Goal: Task Accomplishment & Management: Manage account settings

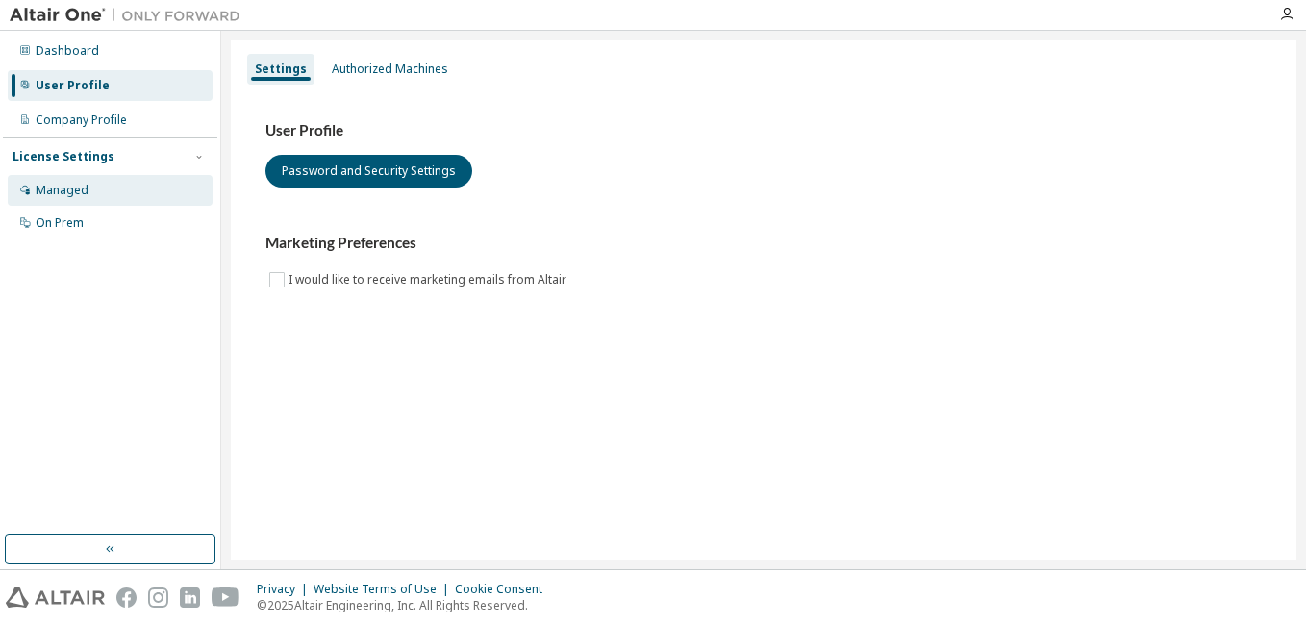
click at [117, 192] on div "Managed" at bounding box center [110, 190] width 205 height 31
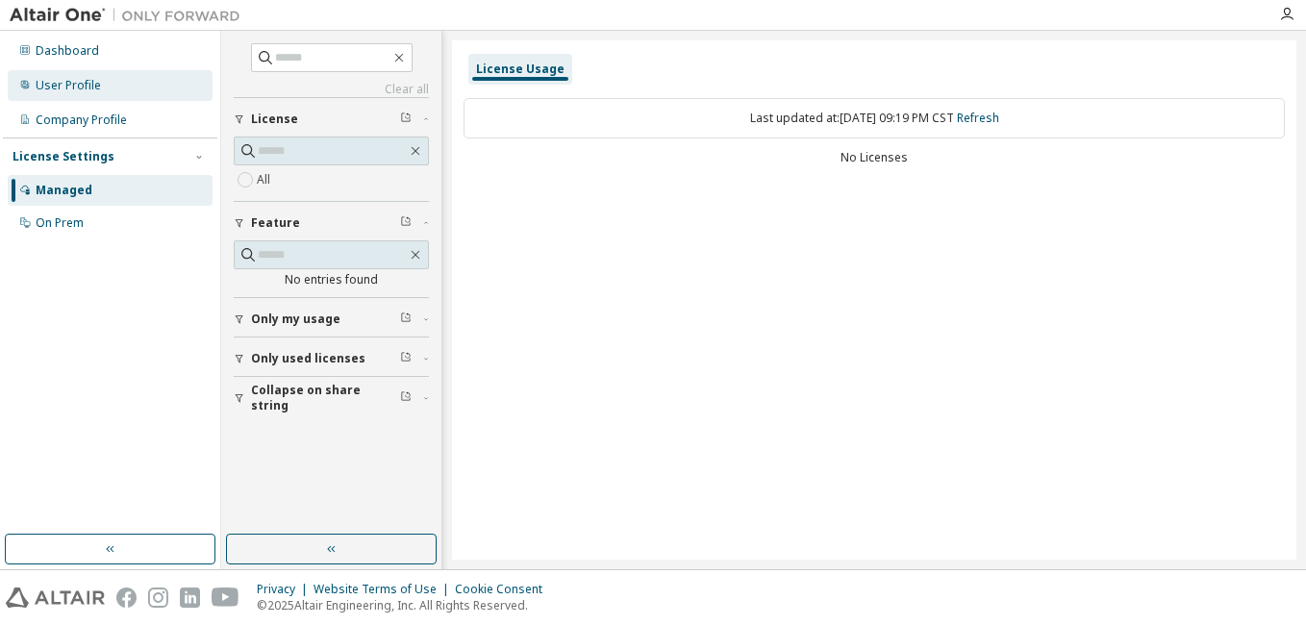
click at [135, 90] on div "User Profile" at bounding box center [110, 85] width 205 height 31
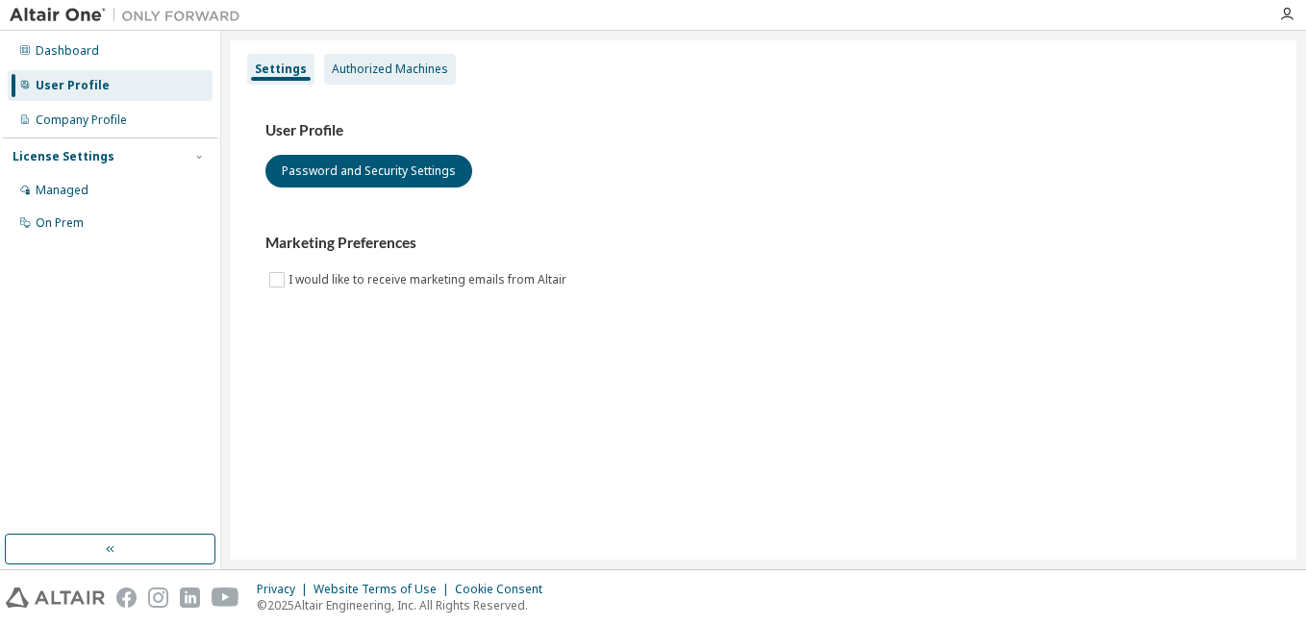
click at [354, 81] on div "Authorized Machines" at bounding box center [390, 69] width 132 height 31
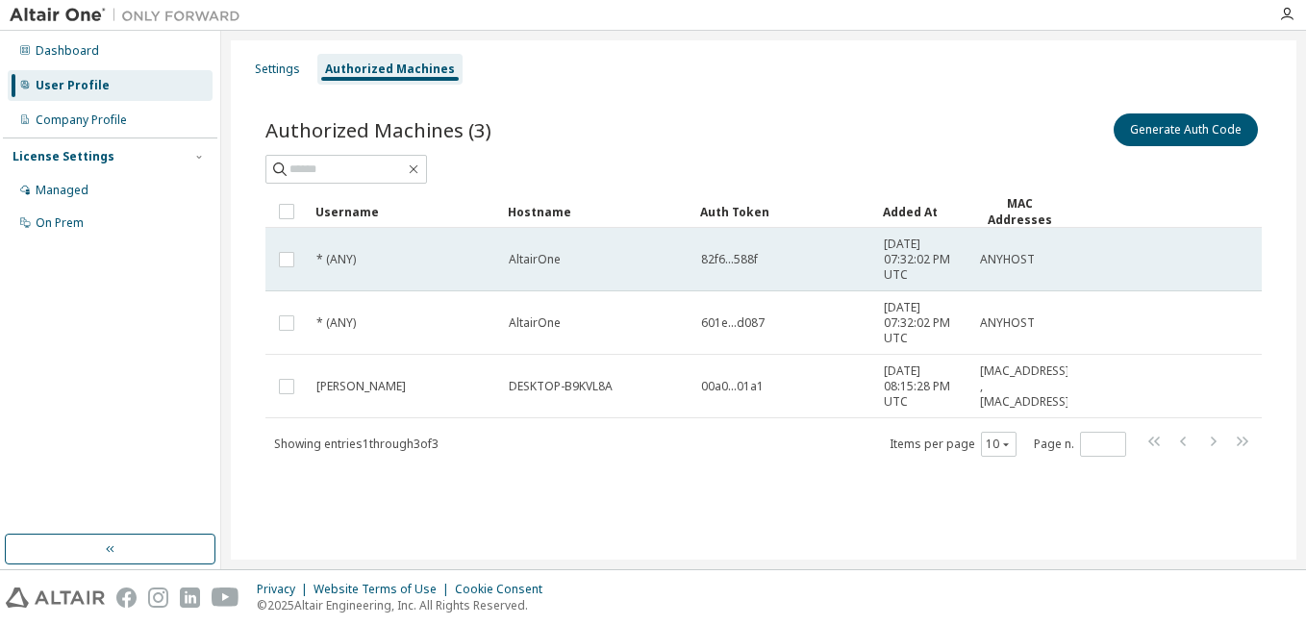
click at [715, 252] on span "82f6...588f" at bounding box center [729, 259] width 57 height 15
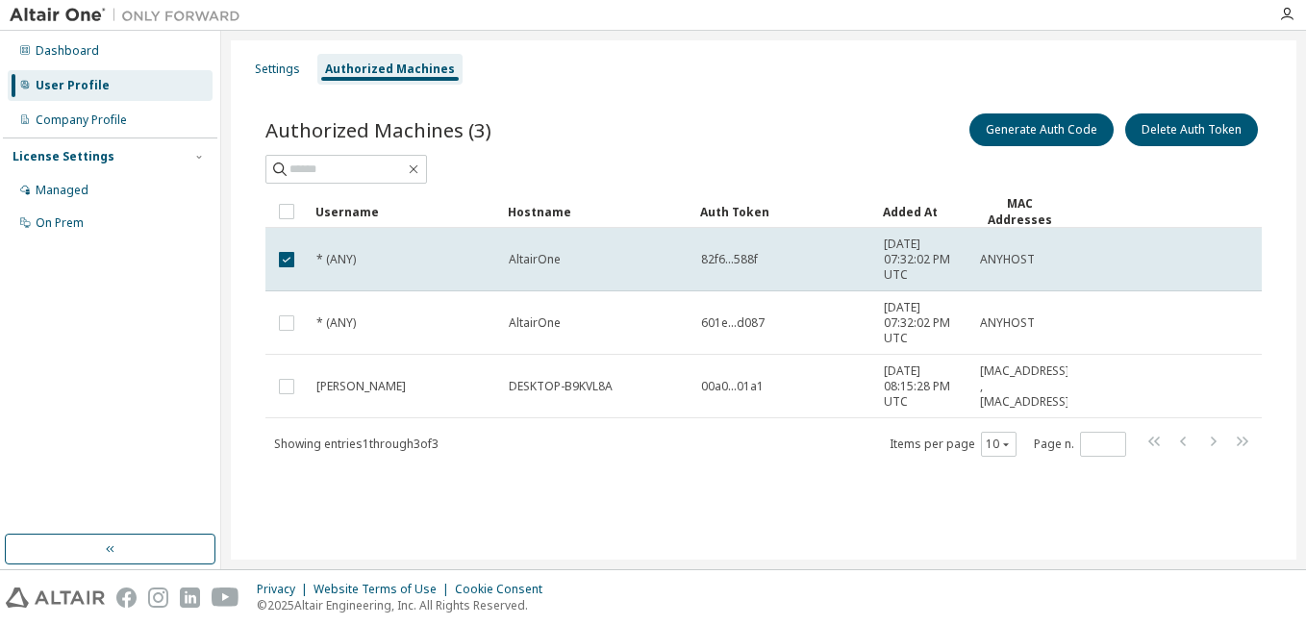
click at [715, 252] on span "82f6...588f" at bounding box center [729, 259] width 57 height 15
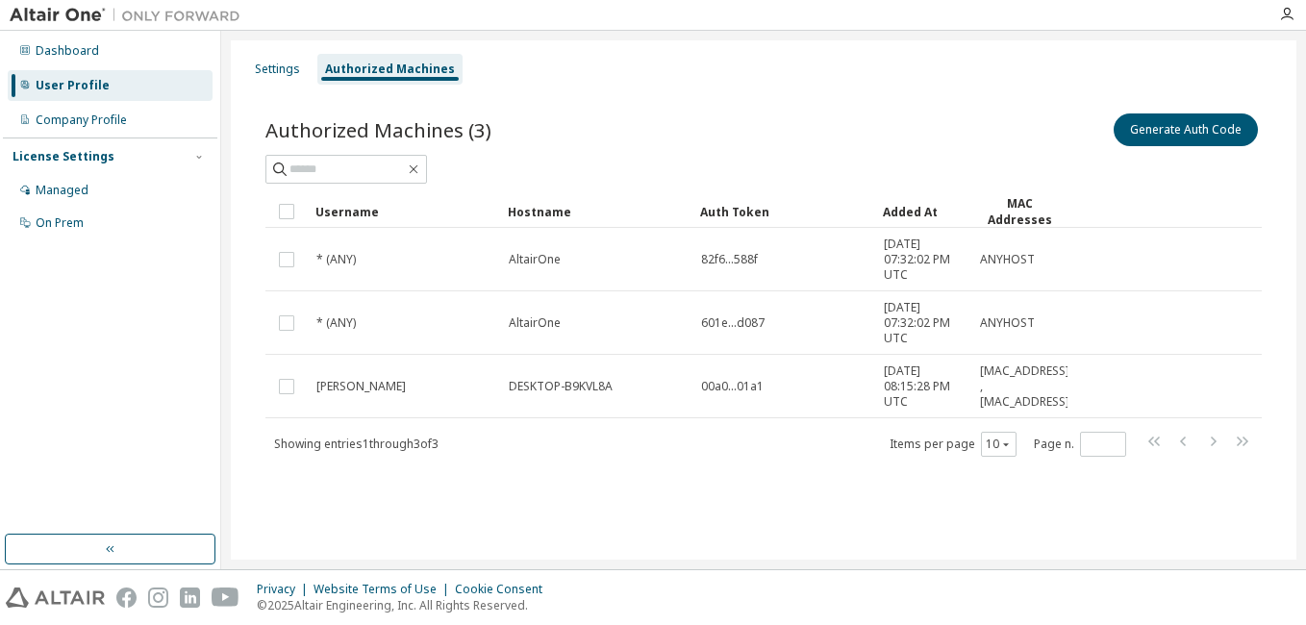
click at [715, 252] on span "82f6...588f" at bounding box center [729, 259] width 57 height 15
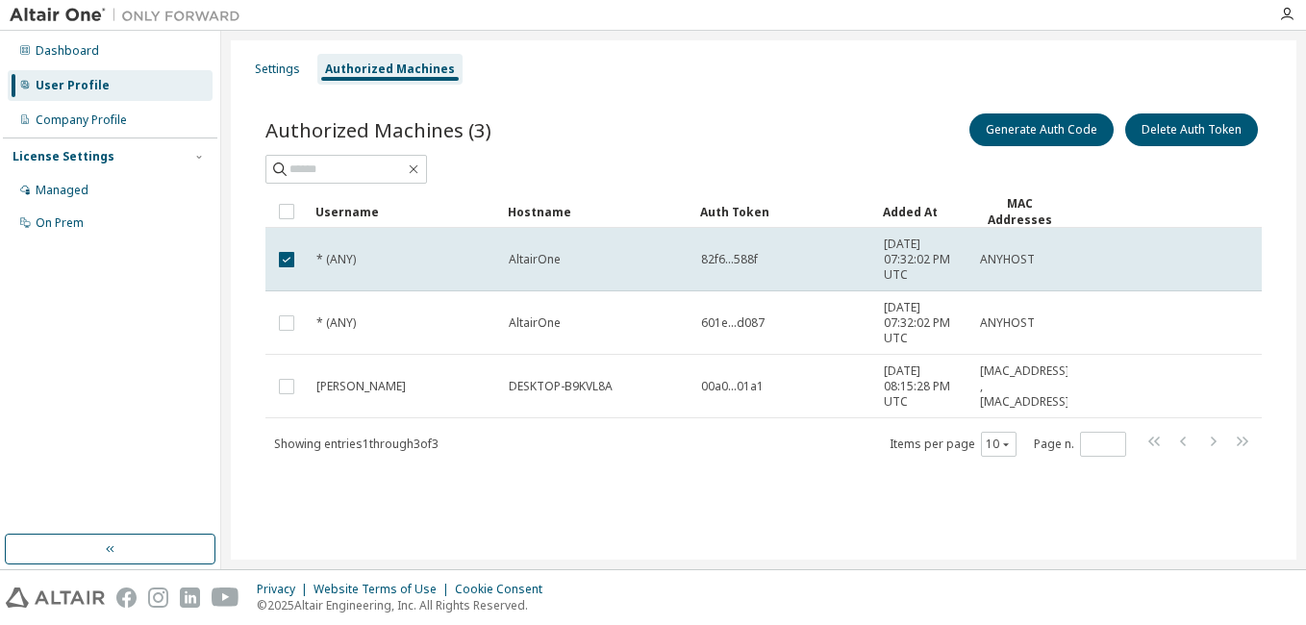
click at [831, 134] on div "Generate Auth Code Delete Auth Token" at bounding box center [1012, 130] width 498 height 40
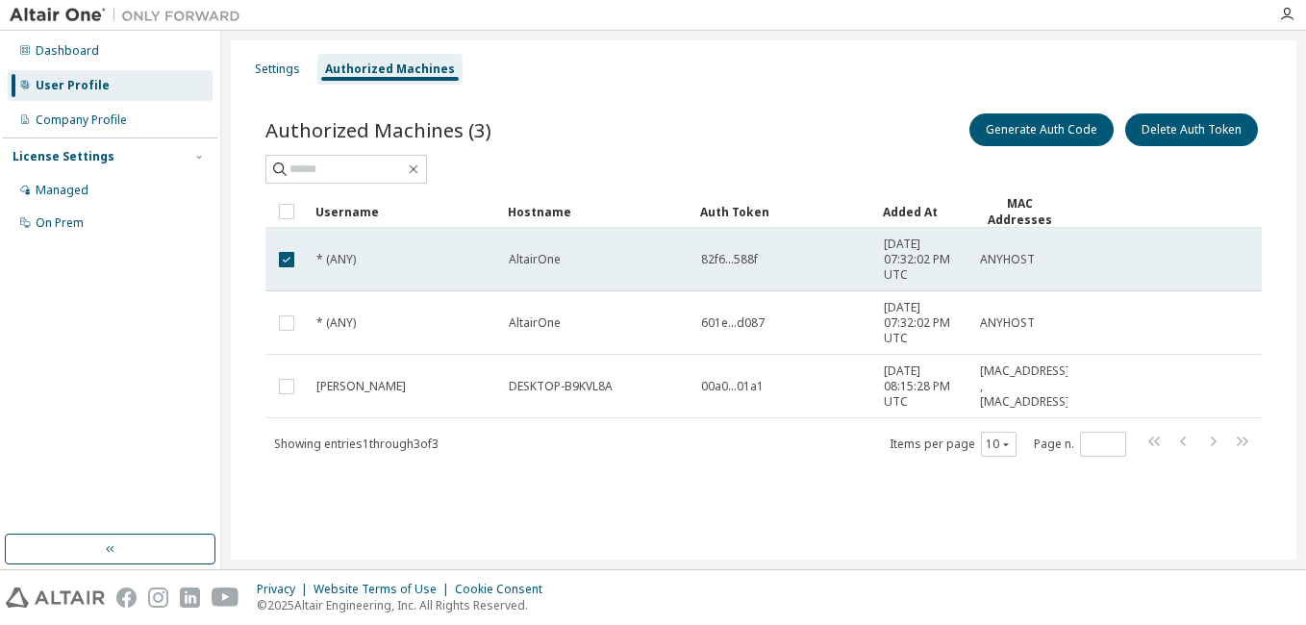
click at [723, 249] on td "82f6...588f" at bounding box center [783, 259] width 183 height 63
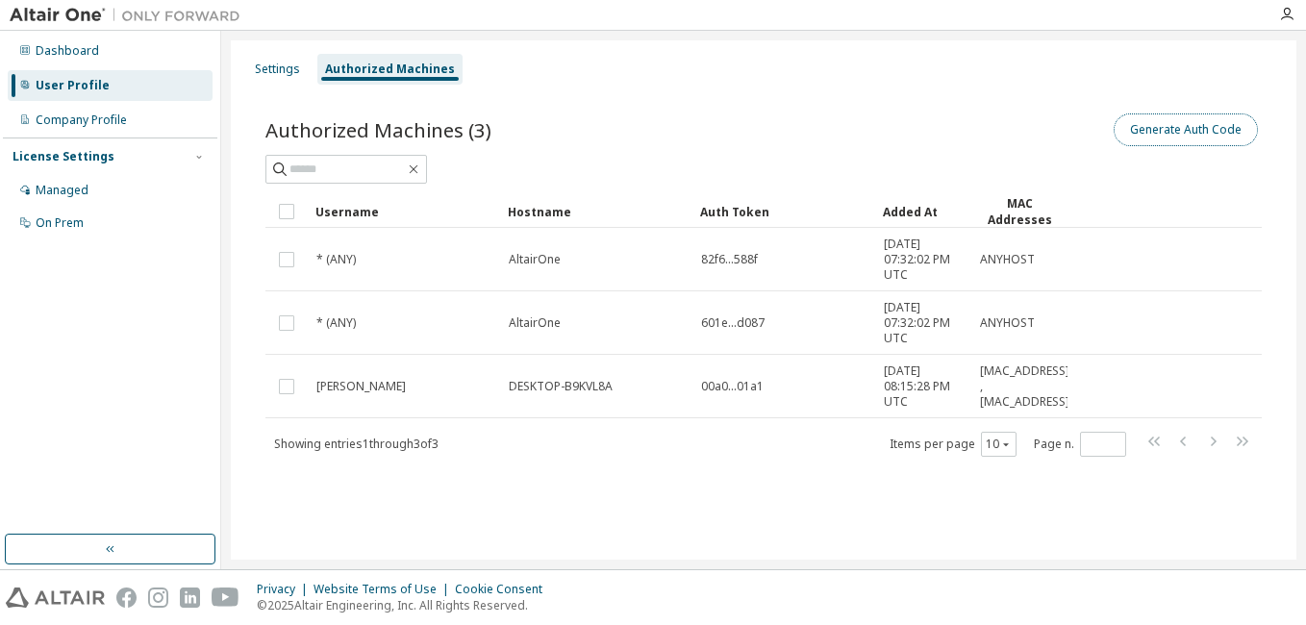
click at [1148, 139] on button "Generate Auth Code" at bounding box center [1185, 129] width 144 height 33
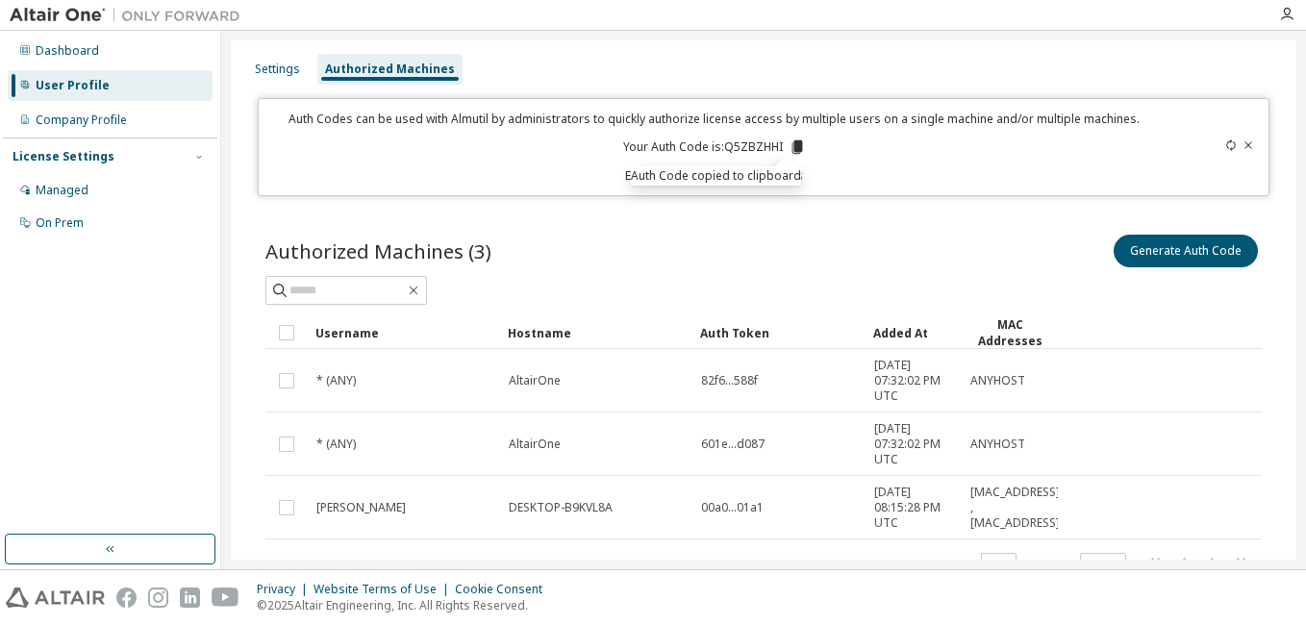
click at [860, 211] on div "Authorized Machines (3) Generate Auth Code Clear Load Save Save As Field Operat…" at bounding box center [763, 418] width 1042 height 421
drag, startPoint x: 1285, startPoint y: 267, endPoint x: 1300, endPoint y: 295, distance: 31.4
drag, startPoint x: 1300, startPoint y: 295, endPoint x: 1303, endPoint y: 264, distance: 30.9
click at [1303, 264] on div "Settings Authorized Machines Auth Codes can be used with Almutil by administrat…" at bounding box center [763, 300] width 1084 height 538
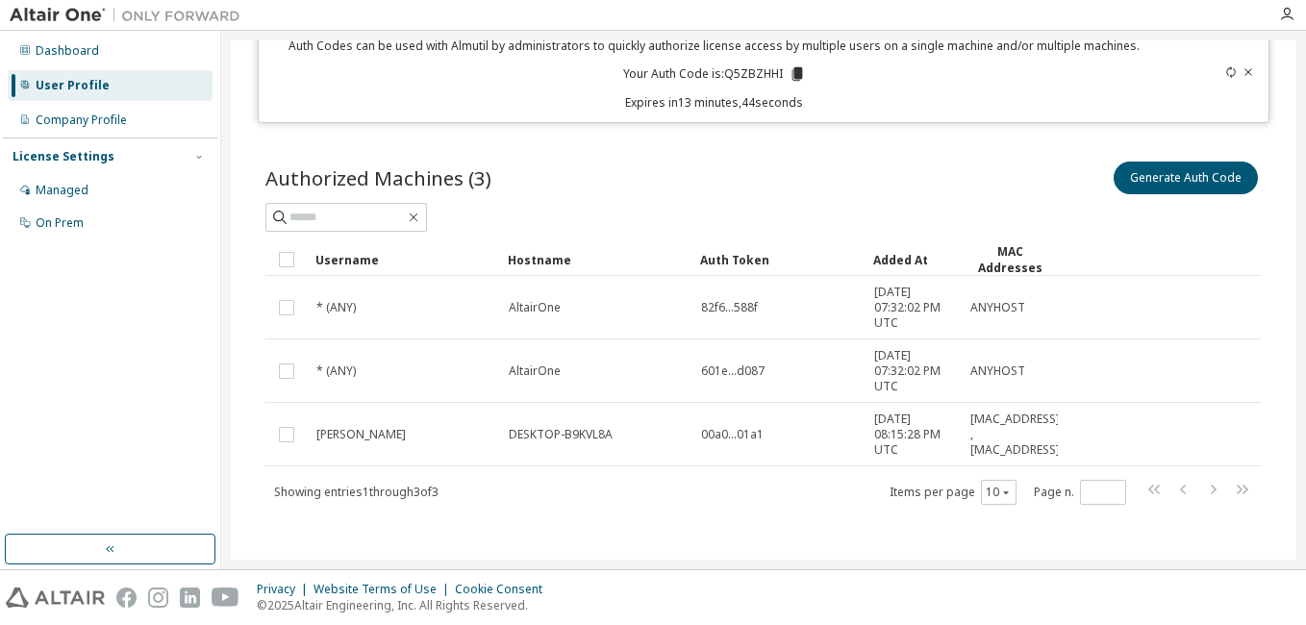
scroll to position [81, 0]
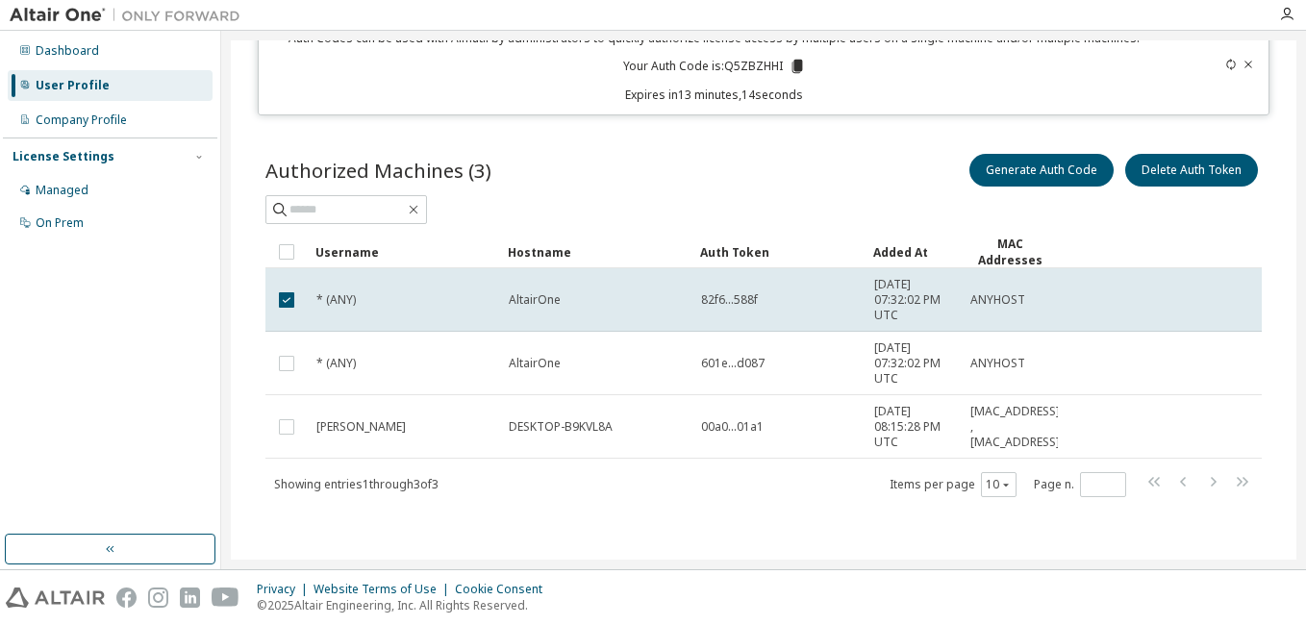
click at [239, 319] on div "Settings Authorized Machines Auth Codes can be used with Almutil by administrat…" at bounding box center [763, 260] width 1065 height 600
click at [1182, 169] on button "Delete Auth Token" at bounding box center [1191, 170] width 133 height 33
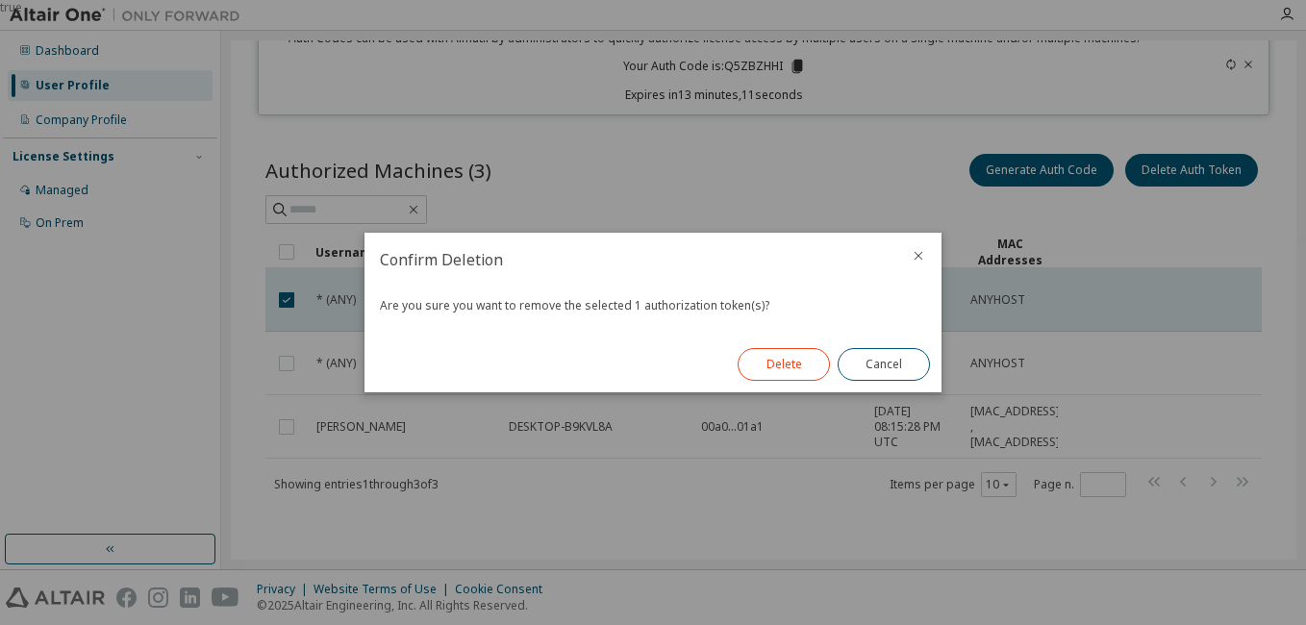
click at [760, 366] on button "Delete" at bounding box center [783, 364] width 92 height 33
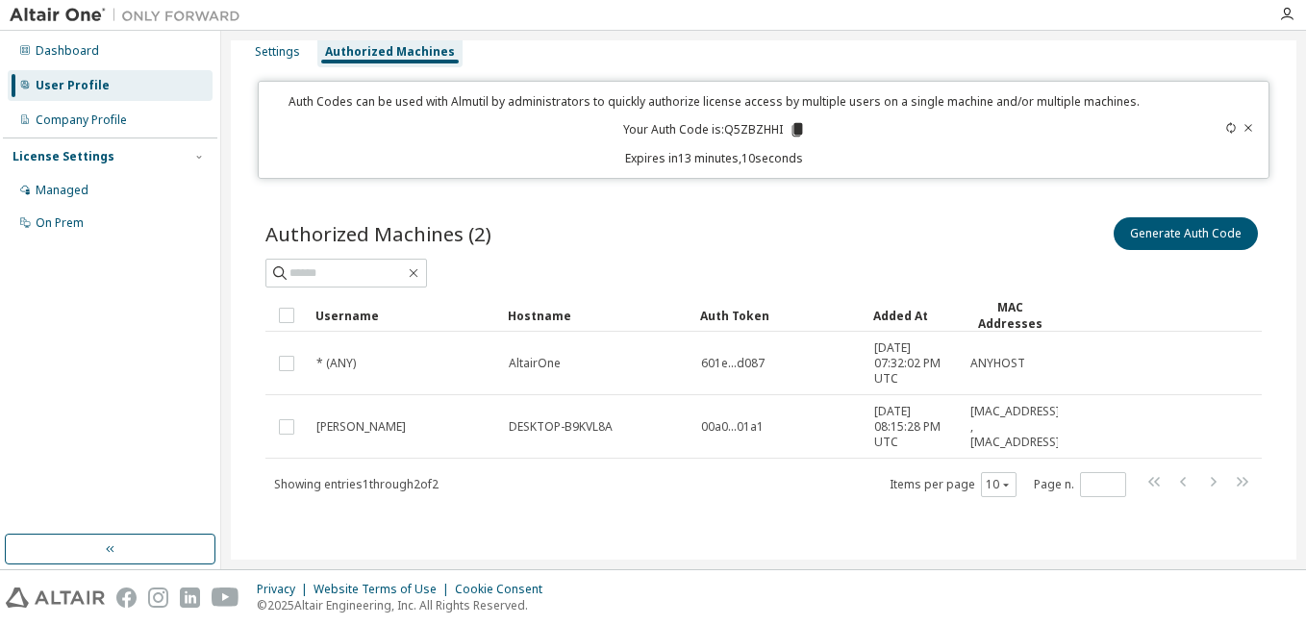
scroll to position [17, 0]
click at [1091, 354] on tr "* (ANY) AltairOne 601e...d087 [DATE] 07:32:02 PM UTC ANYHOST" at bounding box center [763, 363] width 996 height 63
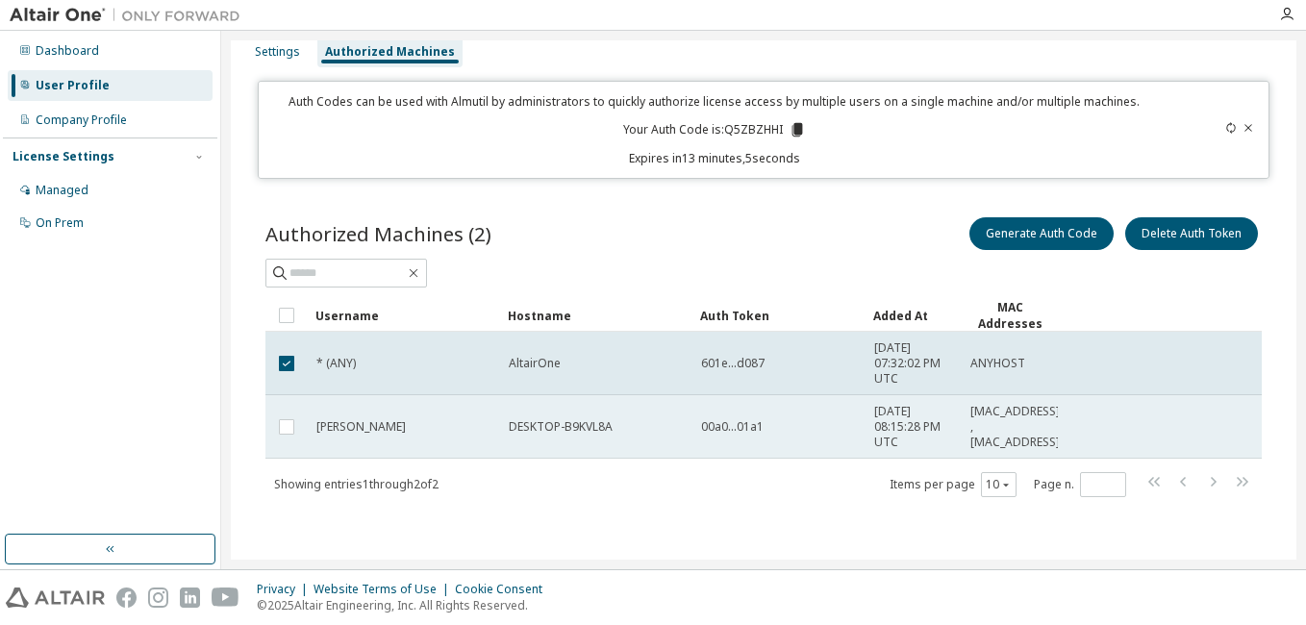
click at [837, 454] on td "00a0...01a1" at bounding box center [778, 426] width 173 height 63
click at [743, 422] on span "00a0...01a1" at bounding box center [732, 426] width 62 height 15
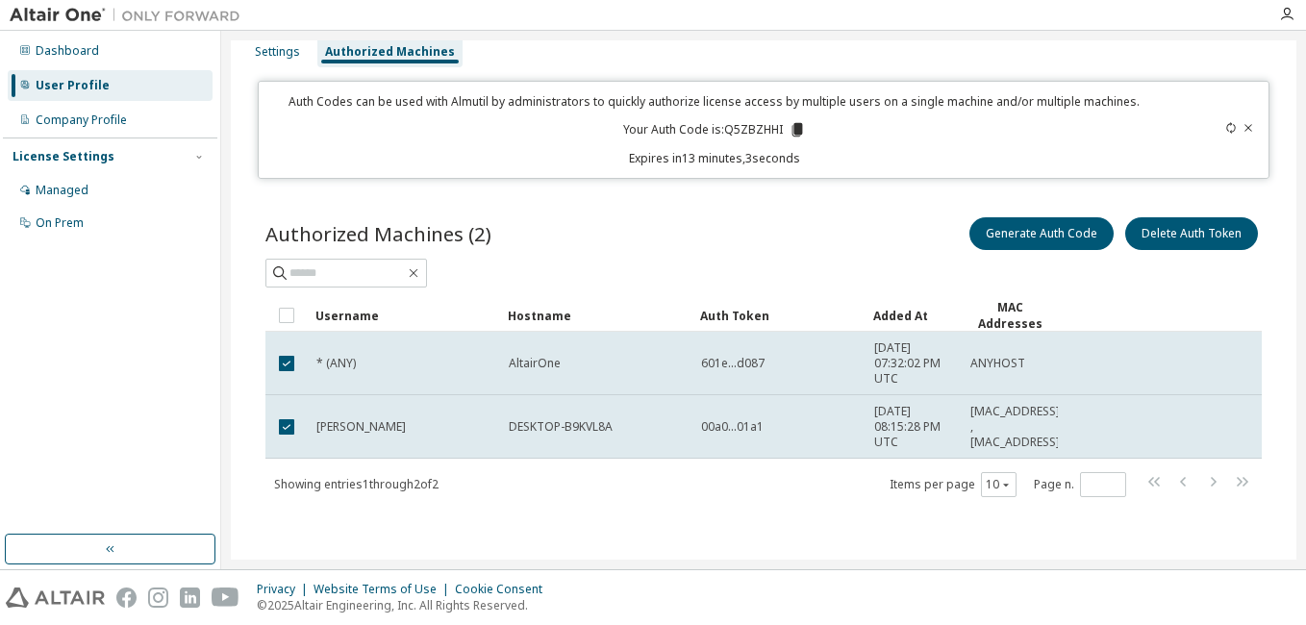
click at [743, 422] on span "00a0...01a1" at bounding box center [732, 426] width 62 height 15
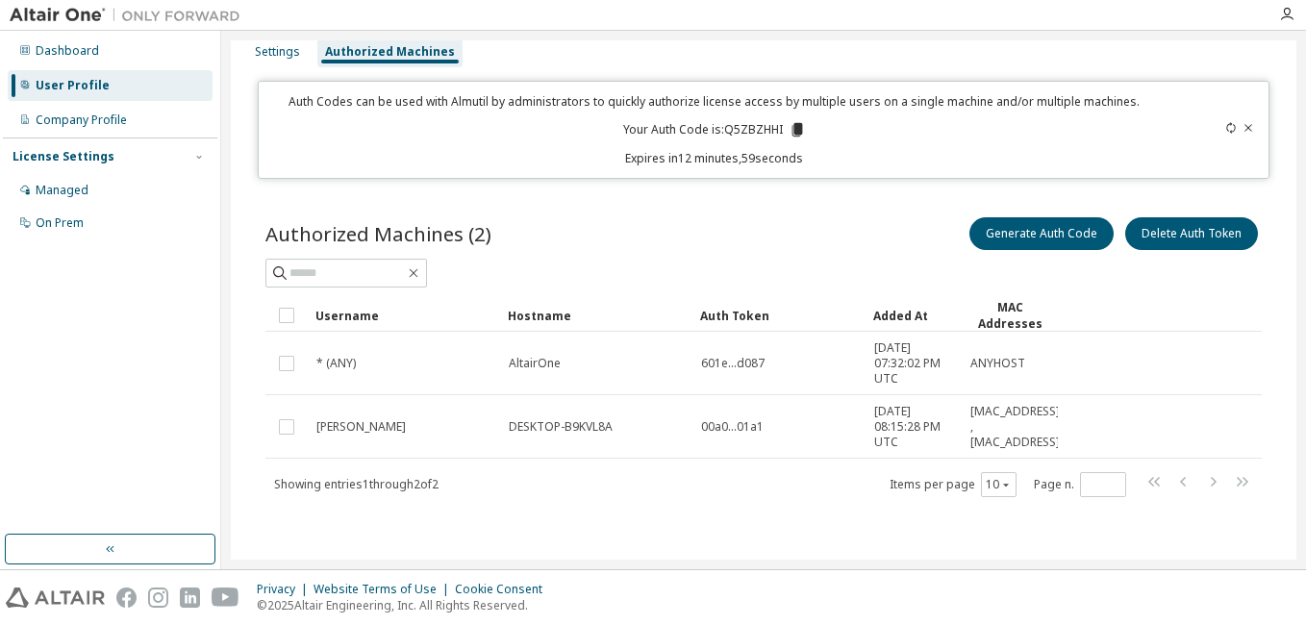
click at [1242, 125] on icon at bounding box center [1248, 128] width 12 height 12
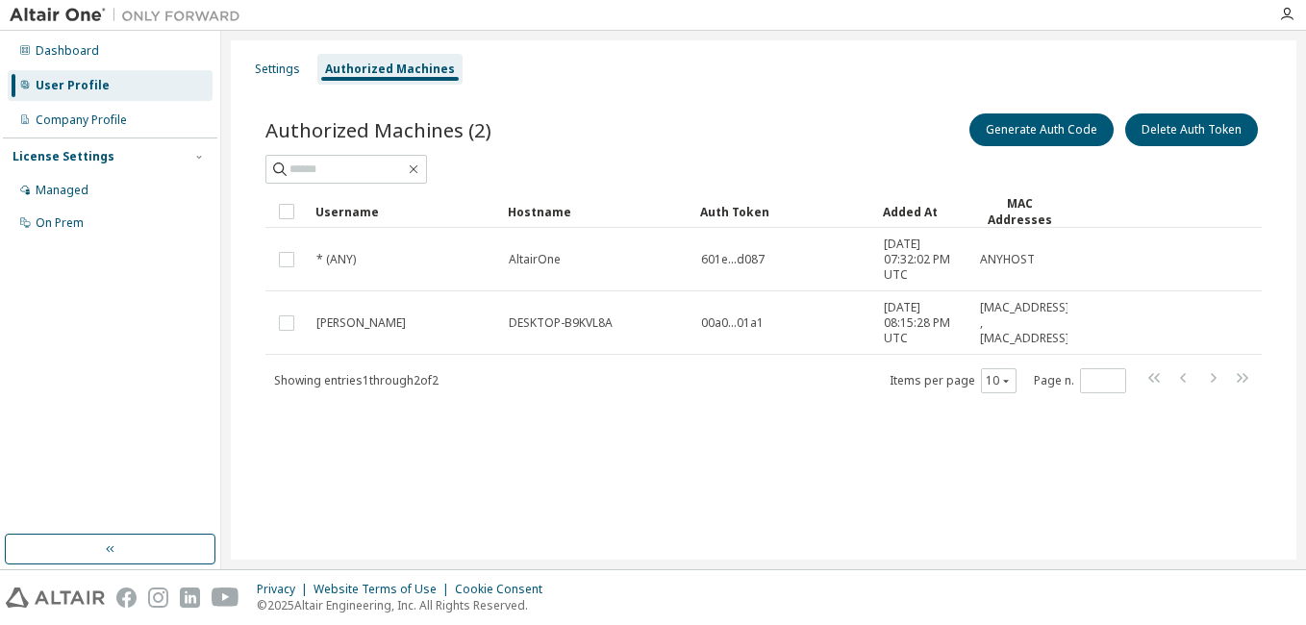
scroll to position [0, 0]
click at [994, 125] on button "Generate Auth Code" at bounding box center [1041, 129] width 144 height 33
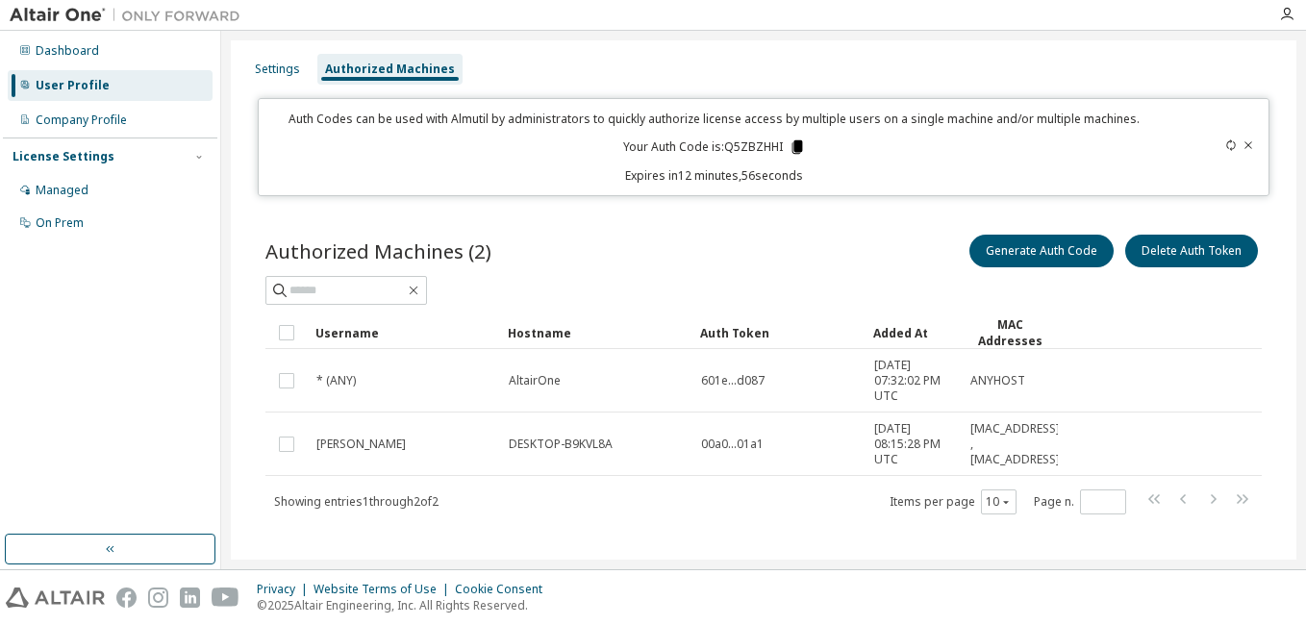
click at [798, 151] on icon at bounding box center [796, 146] width 17 height 17
click at [770, 217] on div "Authorized Machines (2) Generate Auth Code Delete Auth Token Clear Load Save Sa…" at bounding box center [763, 387] width 1042 height 358
click at [1242, 141] on icon at bounding box center [1248, 145] width 12 height 12
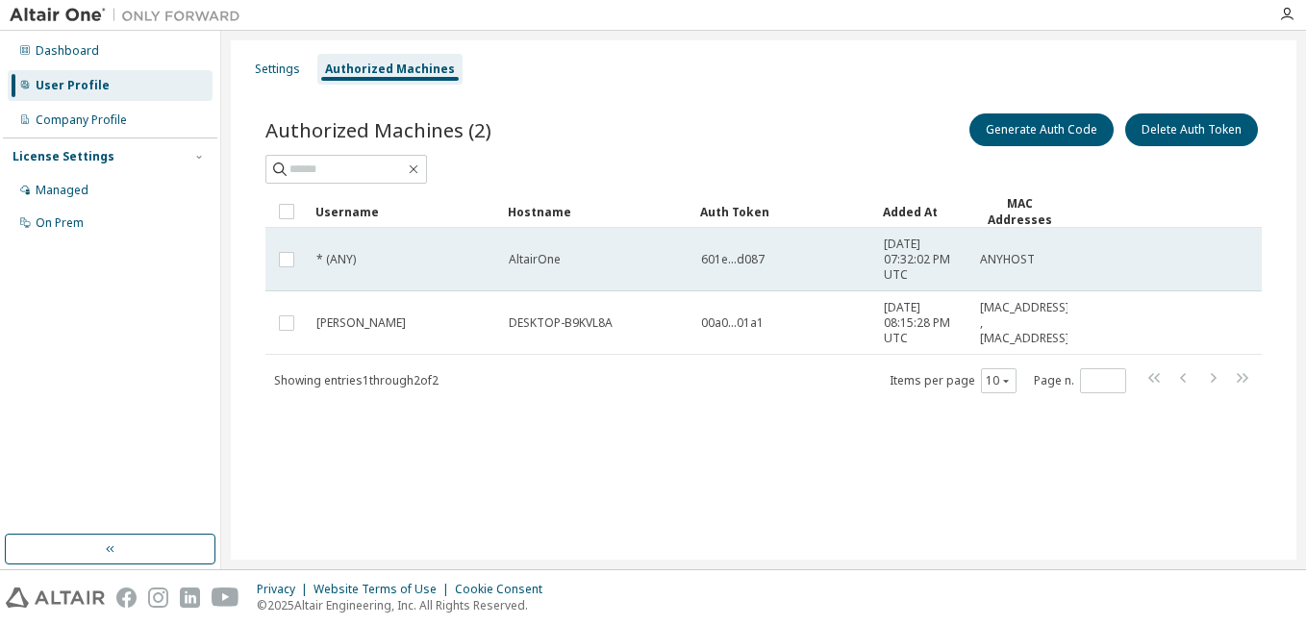
click at [711, 256] on span "601e...d087" at bounding box center [732, 259] width 63 height 15
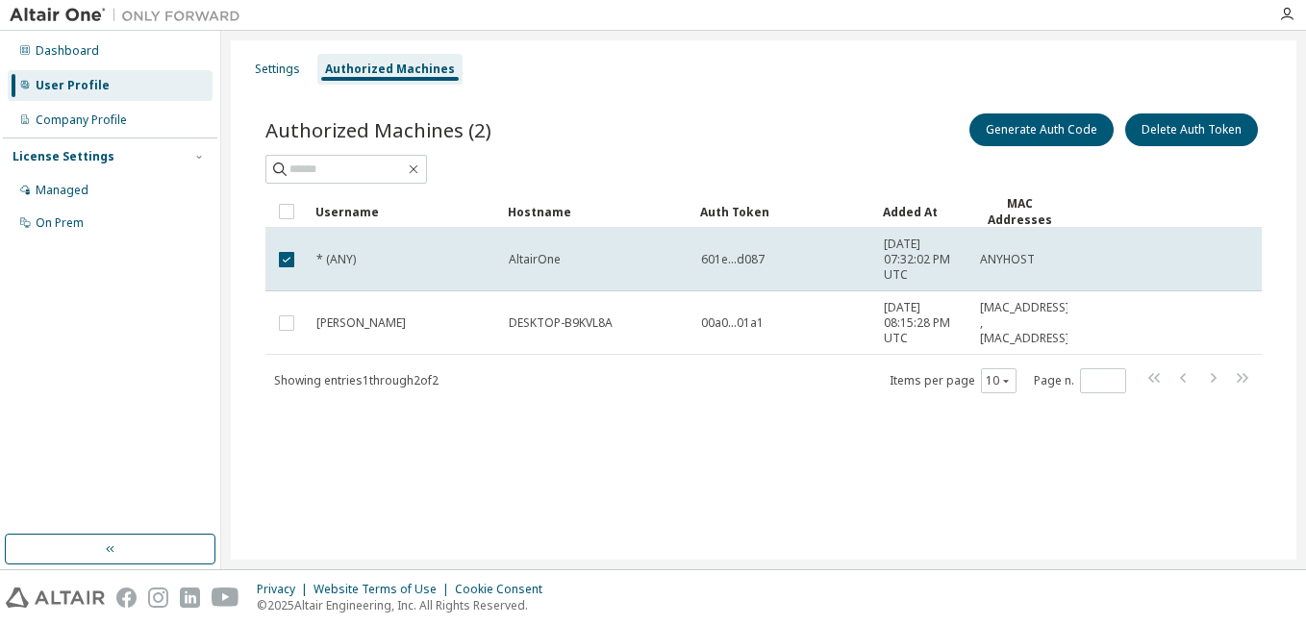
click at [711, 256] on span "601e...d087" at bounding box center [732, 259] width 63 height 15
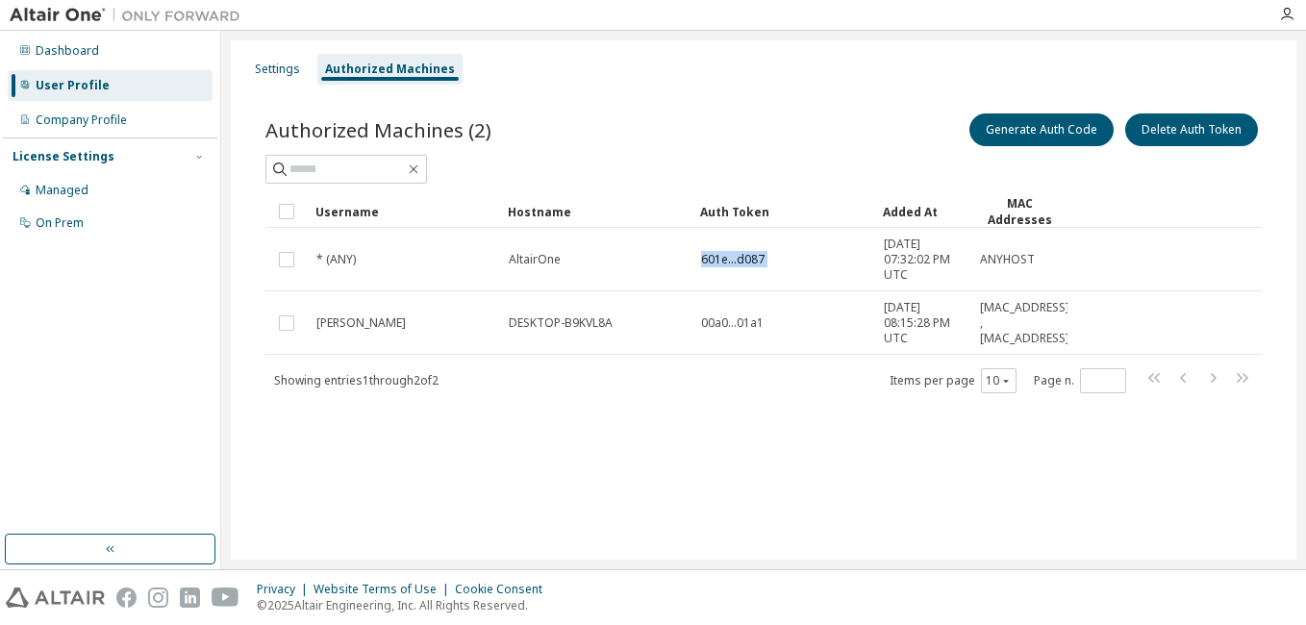
click at [711, 256] on span "601e...d087" at bounding box center [732, 259] width 63 height 15
